Goal: Transaction & Acquisition: Obtain resource

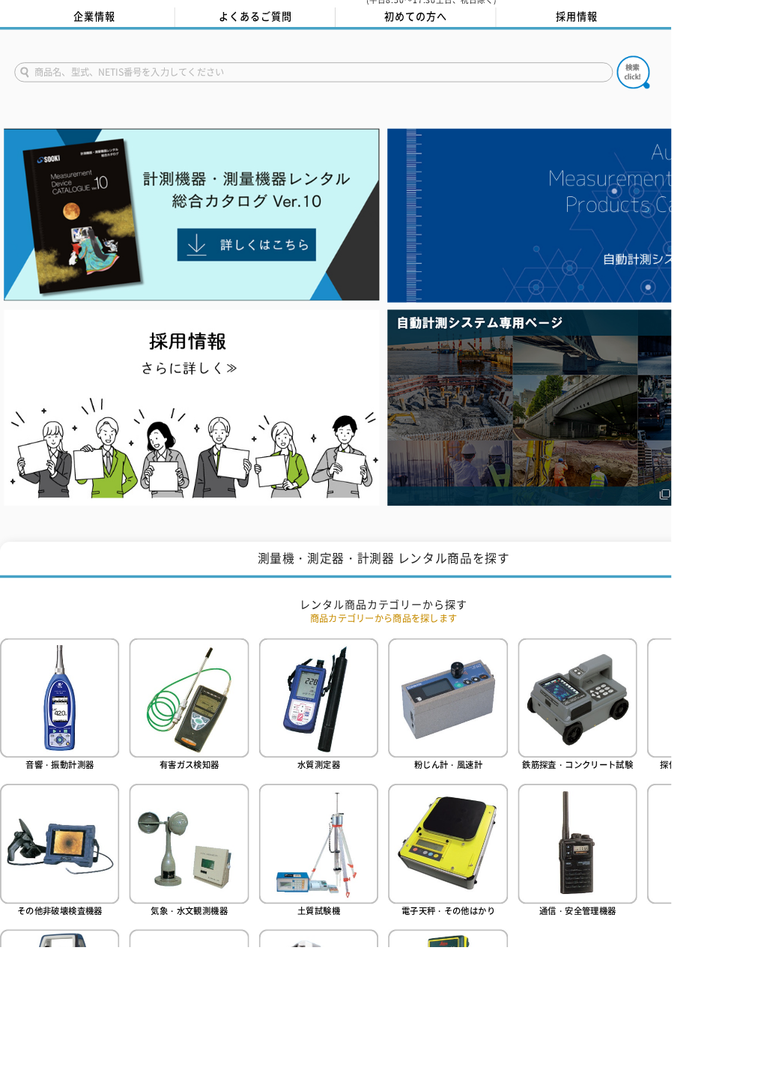
scroll to position [63, 0]
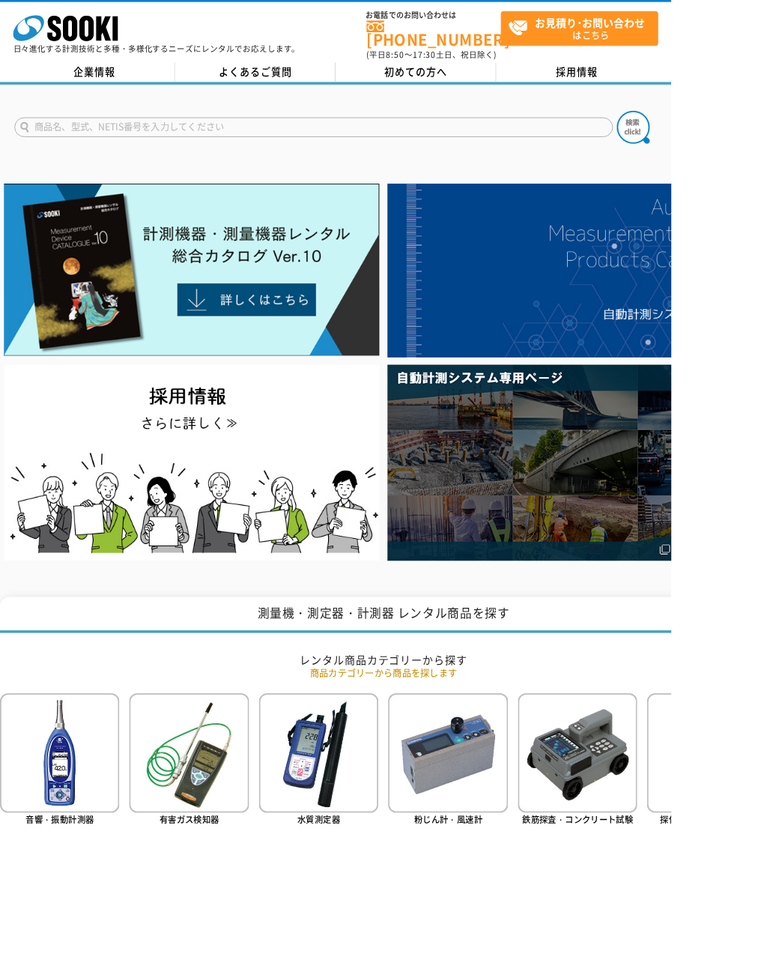
scroll to position [123, 0]
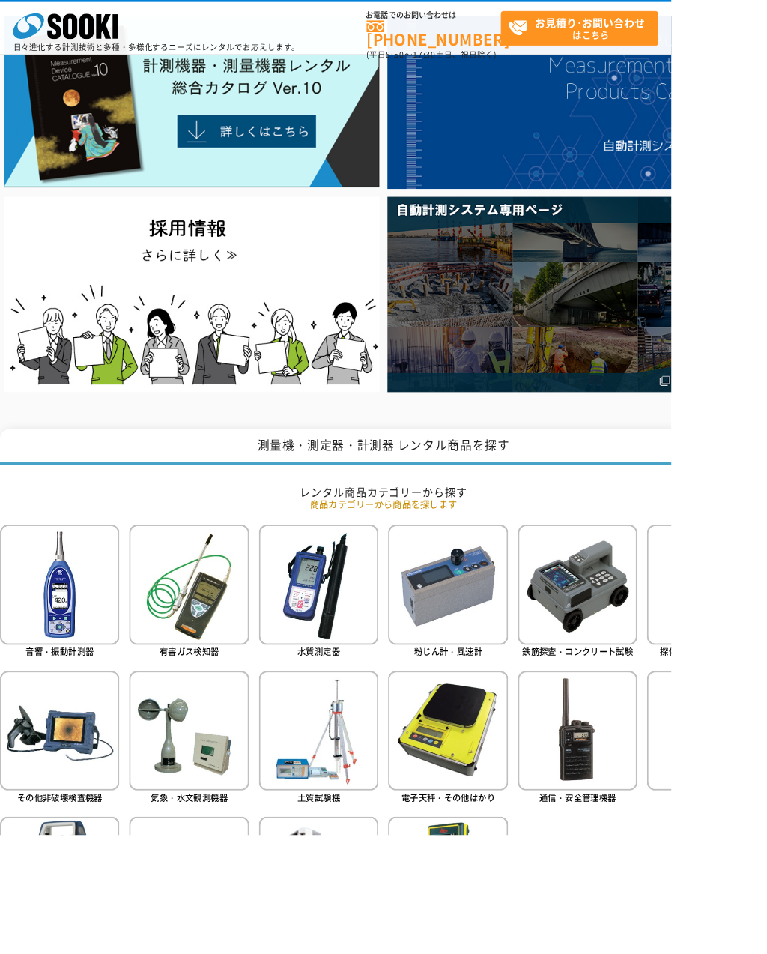
click at [671, 673] on img at bounding box center [660, 667] width 136 height 136
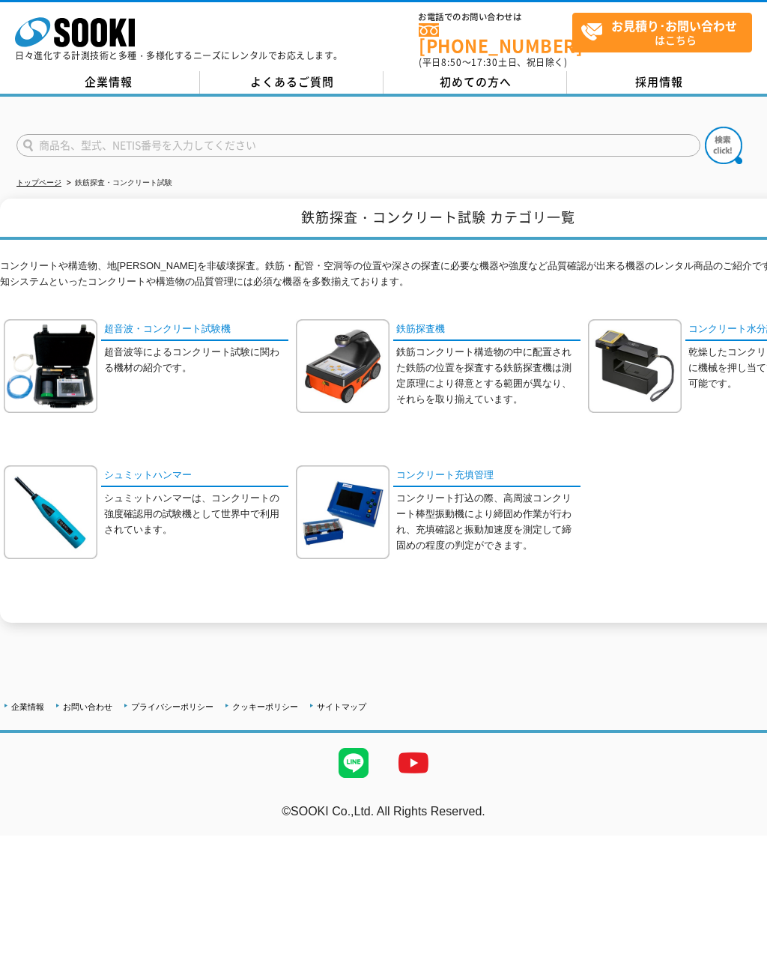
click at [641, 357] on img at bounding box center [635, 366] width 94 height 94
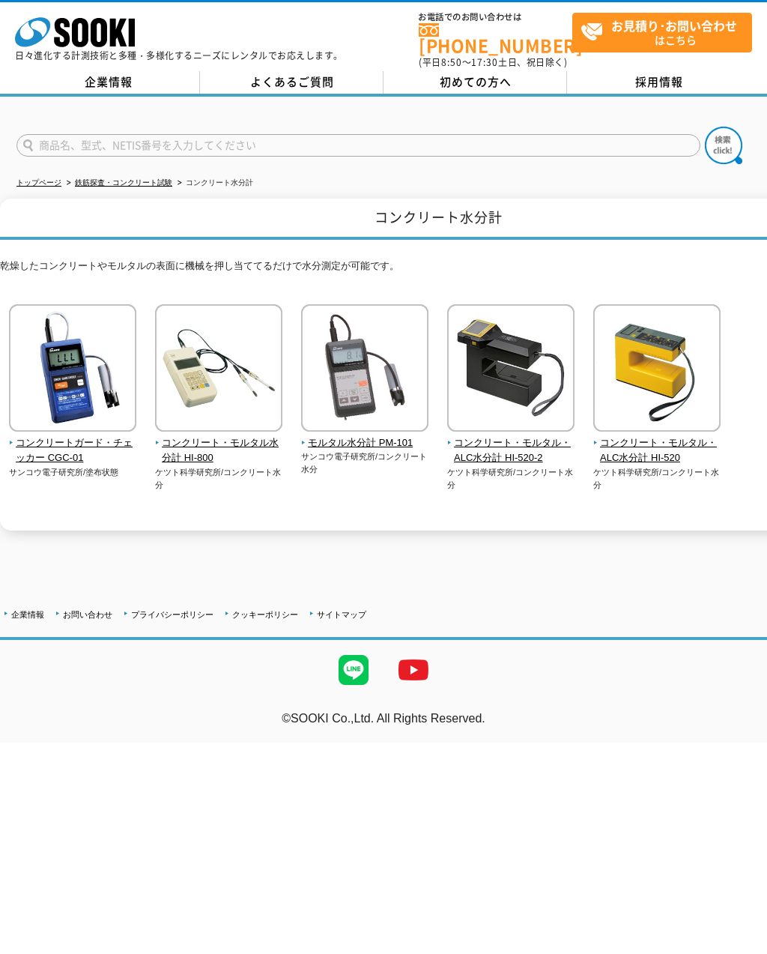
click at [532, 368] on img at bounding box center [510, 369] width 127 height 131
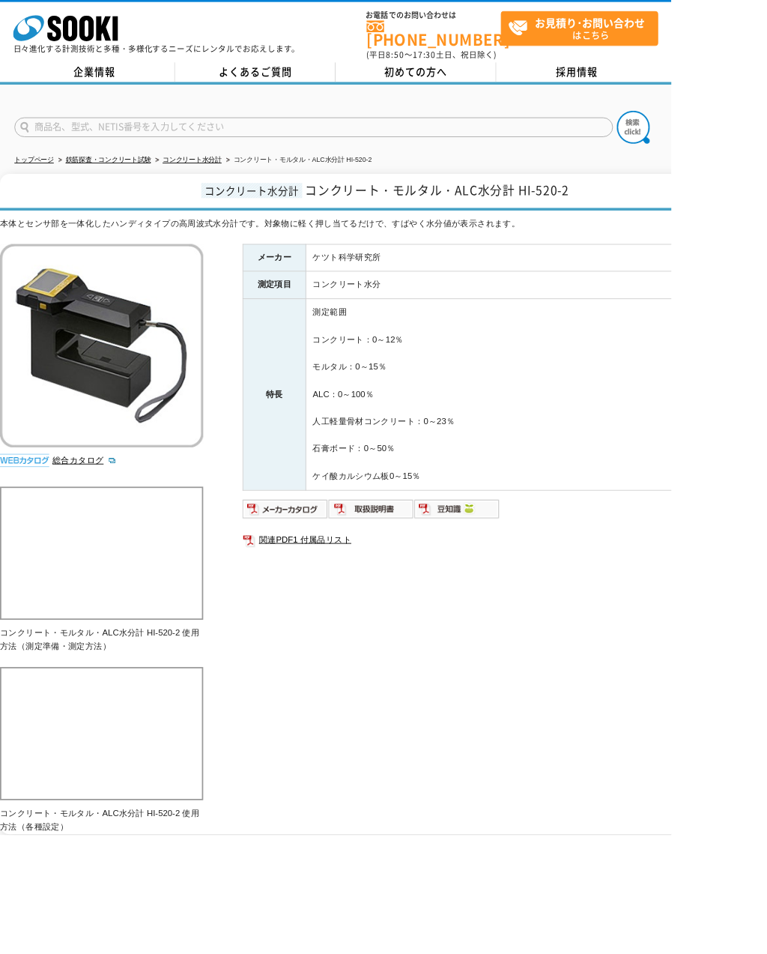
click at [321, 569] on img at bounding box center [326, 581] width 98 height 24
